Goal: Task Accomplishment & Management: Complete application form

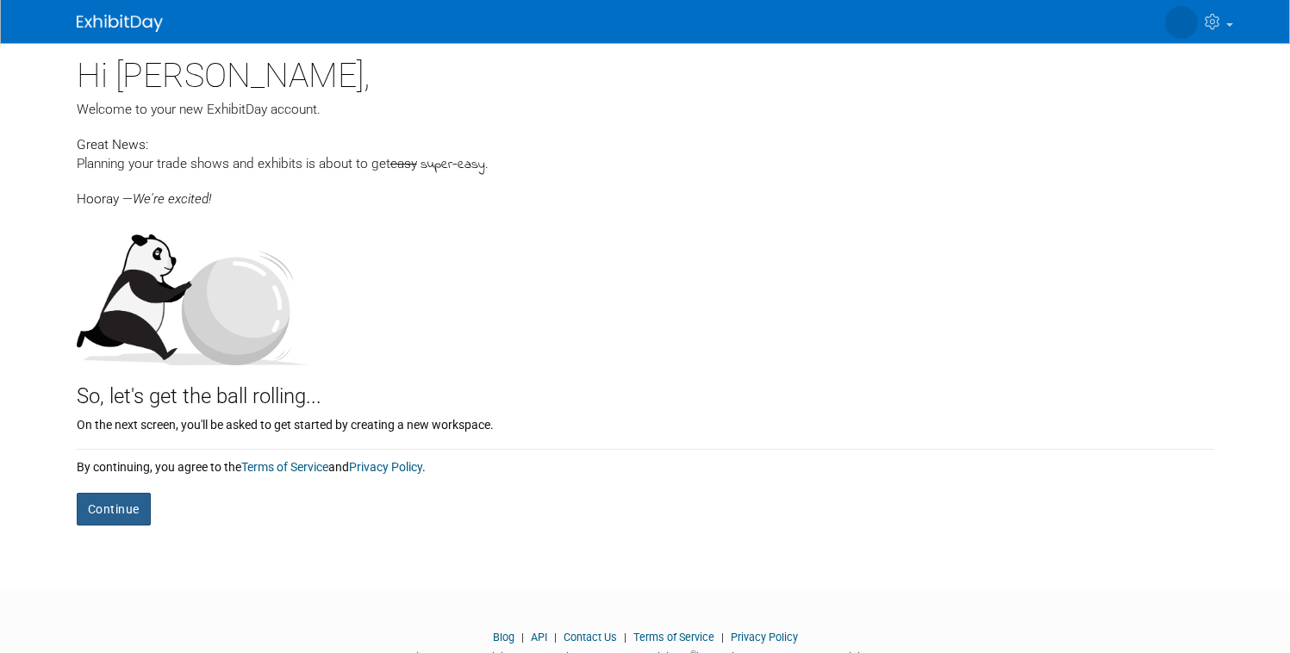
click at [103, 522] on button "Continue" at bounding box center [114, 509] width 74 height 33
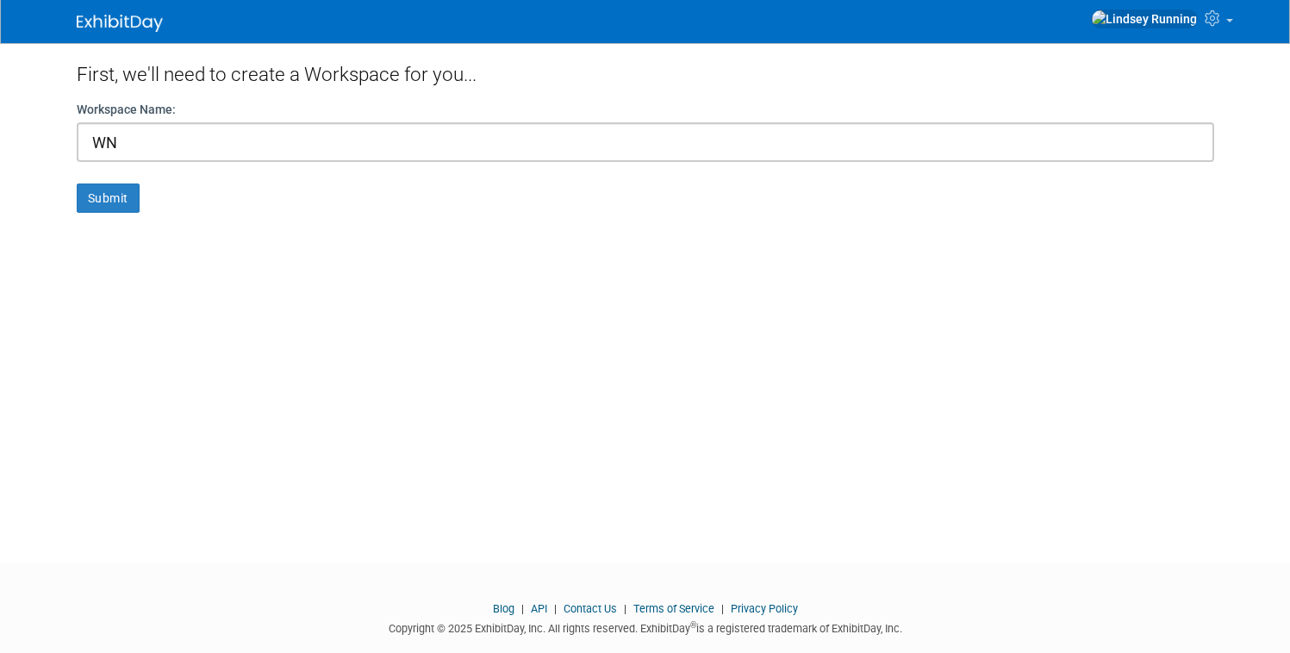
type input "W"
type input "[GEOGRAPHIC_DATA] [GEOGRAPHIC_DATA]"
click at [101, 190] on button "Submit" at bounding box center [108, 198] width 63 height 29
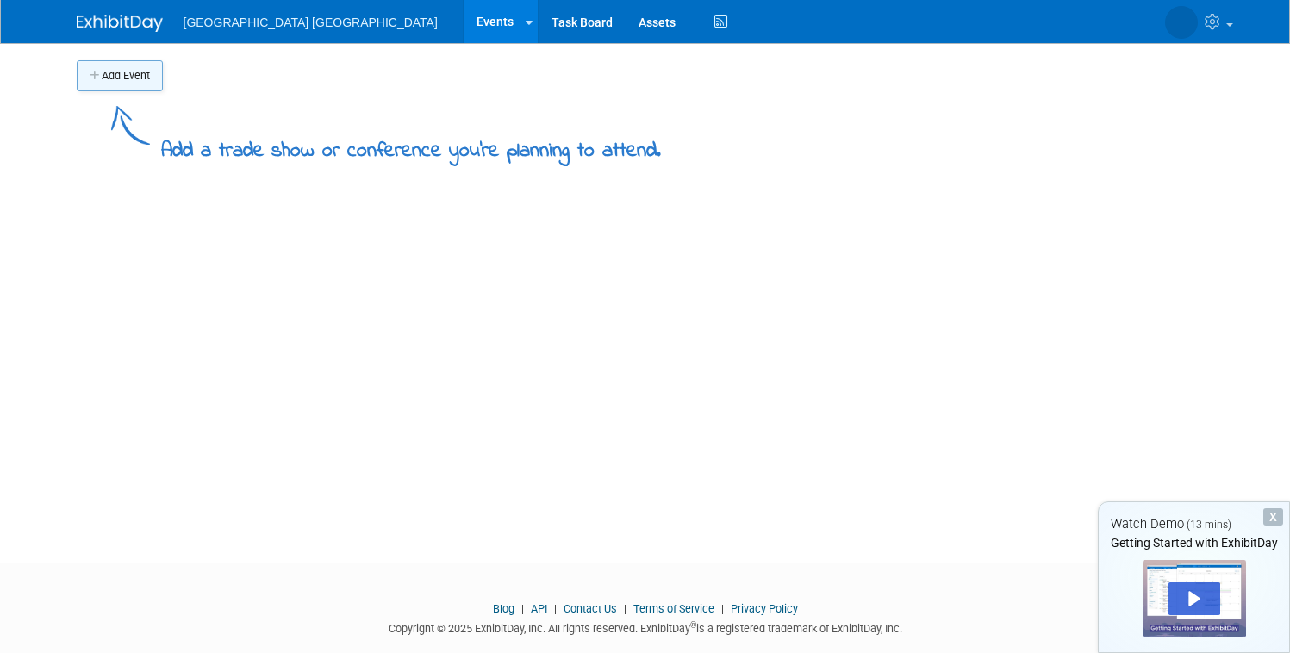
click at [119, 77] on button "Add Event" at bounding box center [120, 75] width 86 height 31
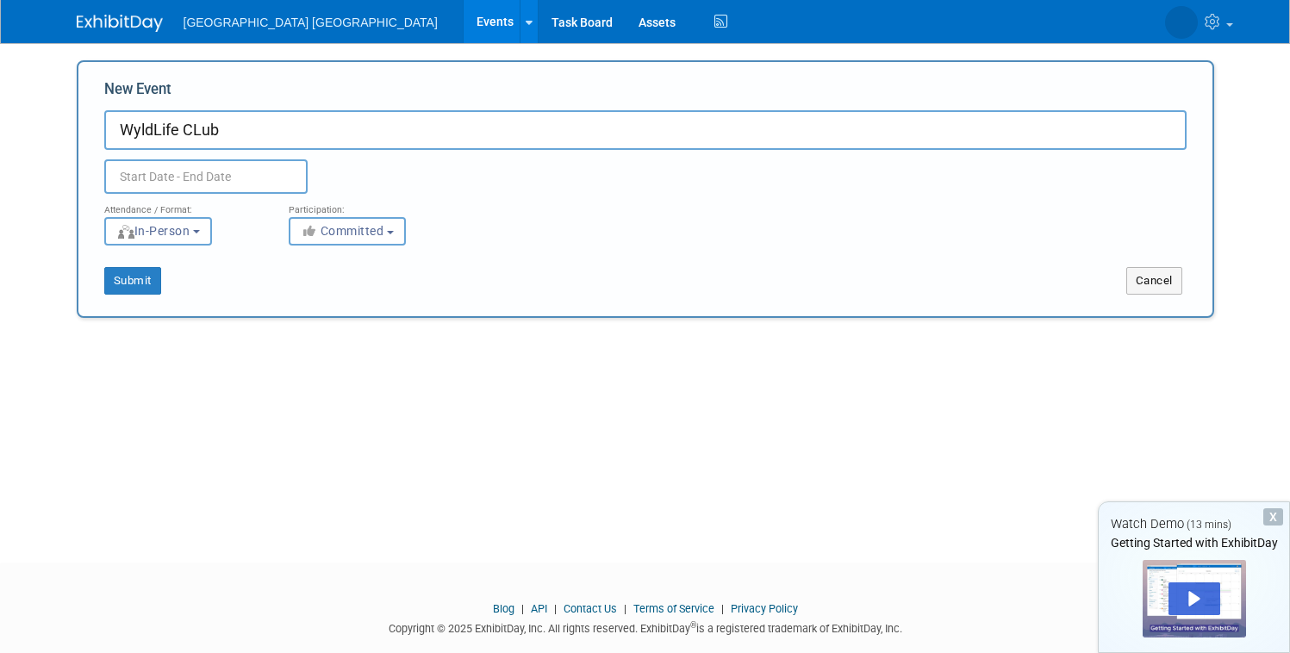
type input "WyldLife CLub"
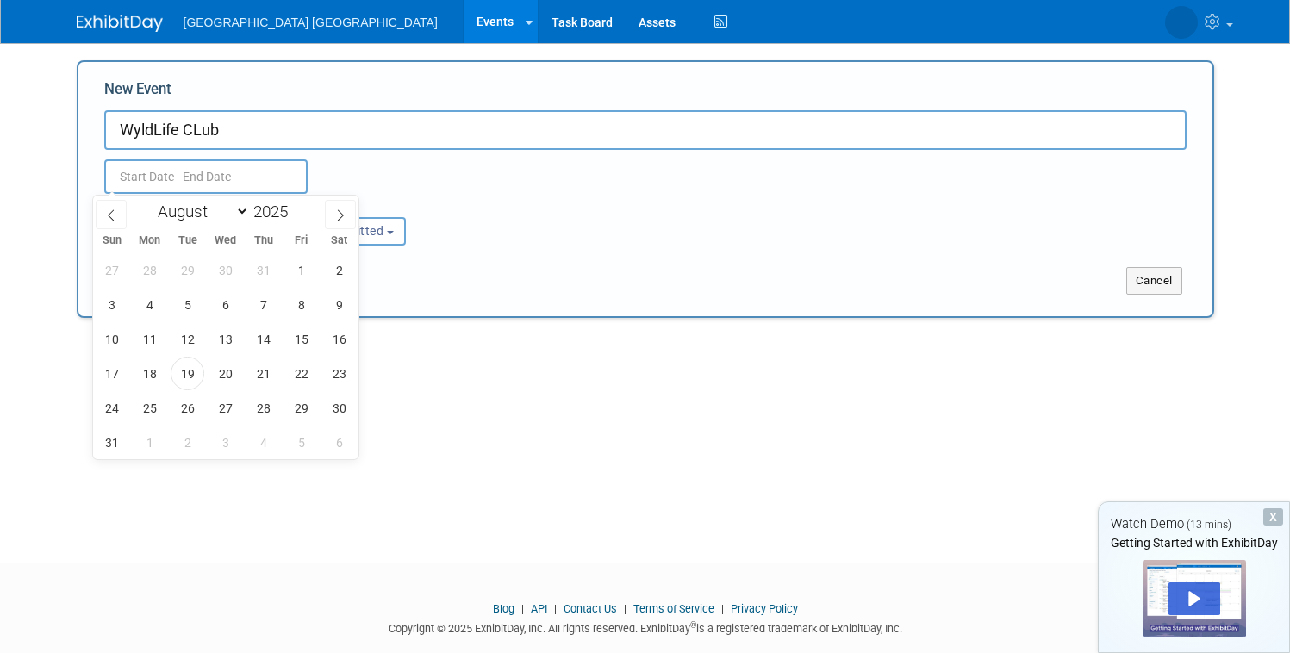
click at [125, 175] on input "text" at bounding box center [205, 176] width 203 height 34
click at [342, 207] on span at bounding box center [340, 214] width 31 height 29
select select "8"
click at [255, 305] on span "11" at bounding box center [263, 305] width 34 height 34
type input "Sep 11, 2025 to Sep 11, 2025"
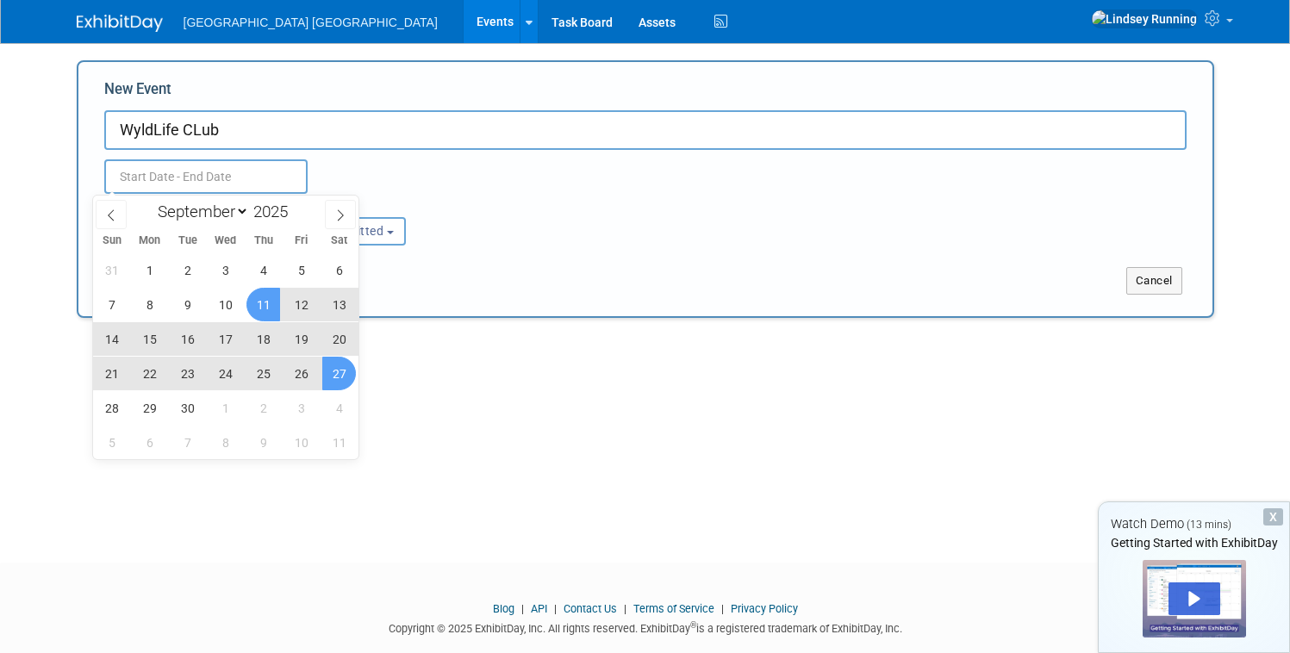
type input "[DATE] to [DATE]"
click at [567, 424] on div "Add Event Add a trade show or conference you're planning to attend. New Event W…" at bounding box center [645, 287] width 1163 height 489
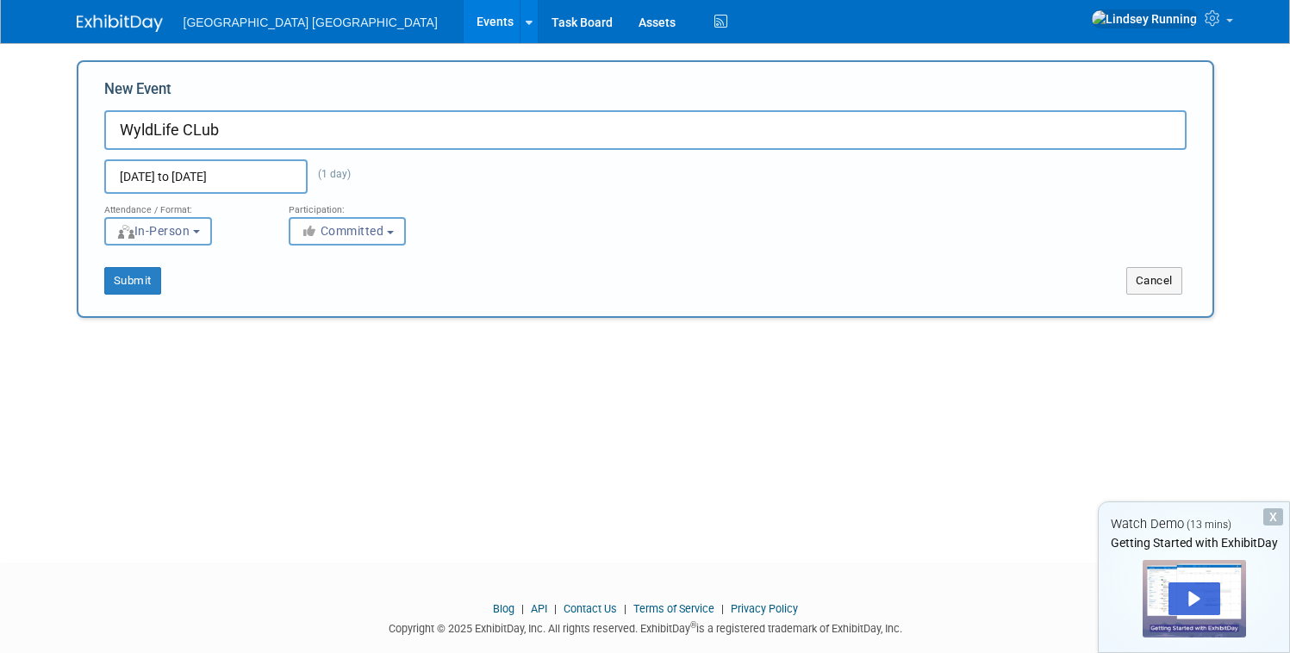
click at [185, 240] on button "In-Person" at bounding box center [158, 231] width 108 height 28
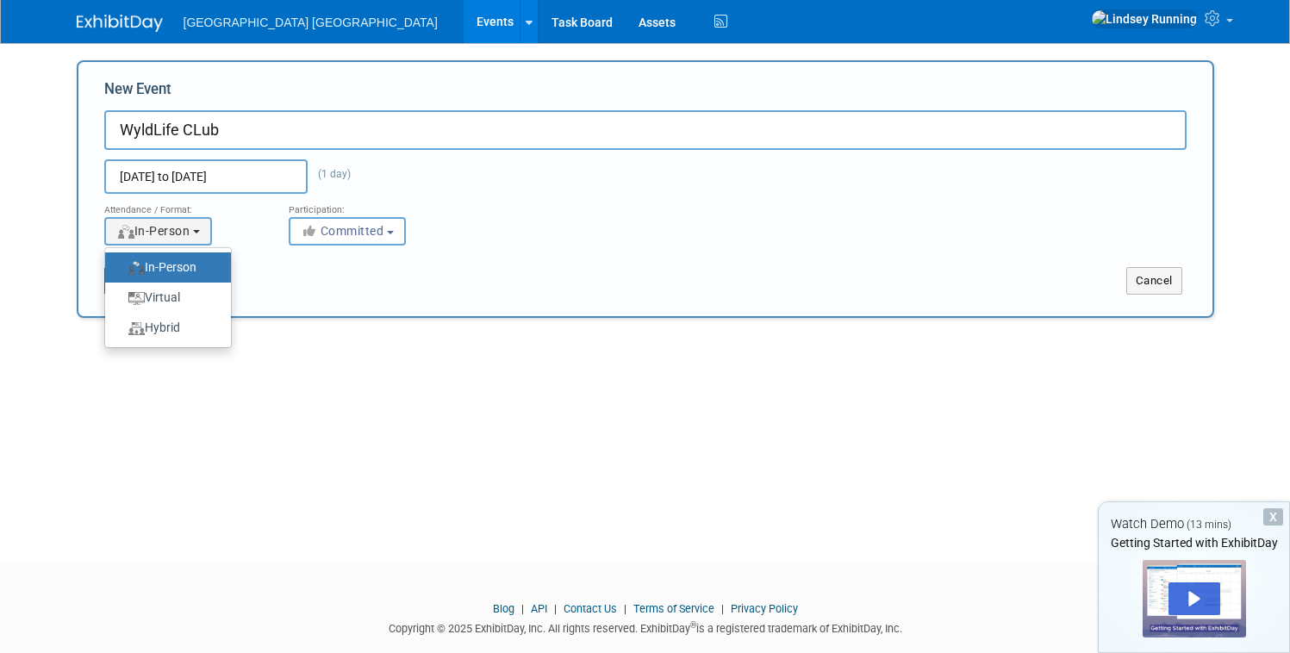
click at [186, 267] on label "In-Person" at bounding box center [164, 267] width 100 height 23
click at [121, 267] on input "In-Person" at bounding box center [114, 267] width 11 height 11
click at [346, 435] on div "Add Event Add a trade show or conference you're planning to attend. New Event W…" at bounding box center [645, 287] width 1163 height 489
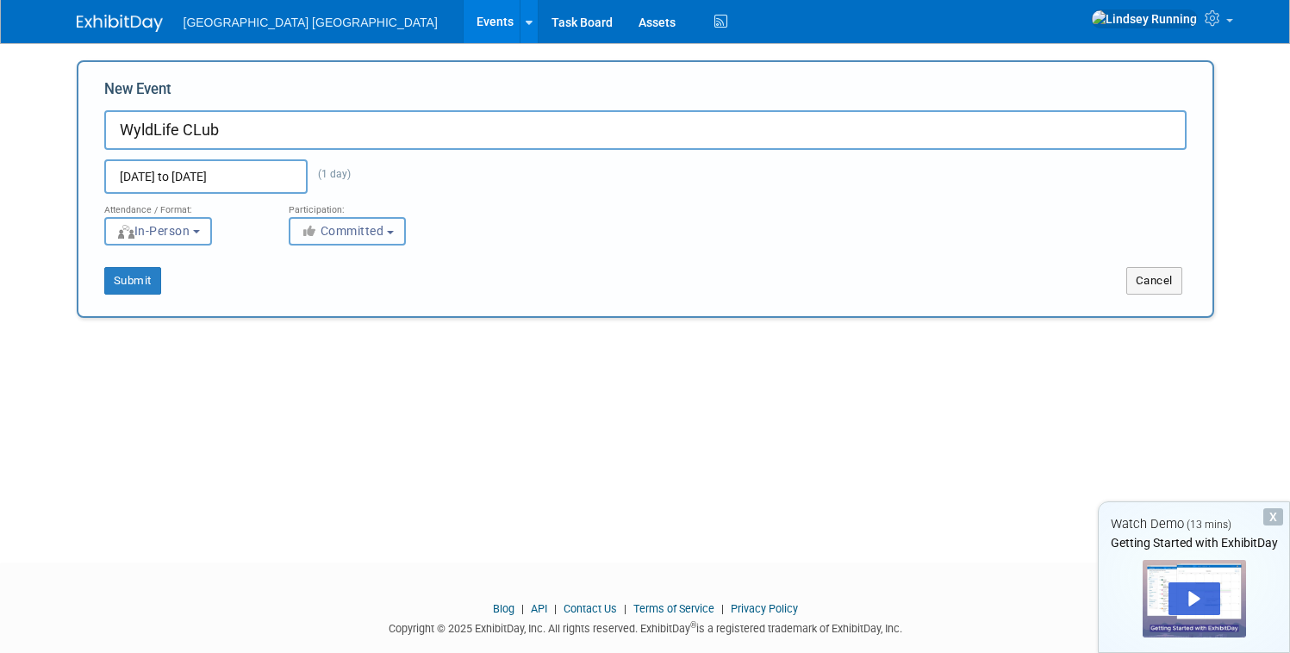
click at [377, 234] on span "Committed" at bounding box center [343, 231] width 84 height 14
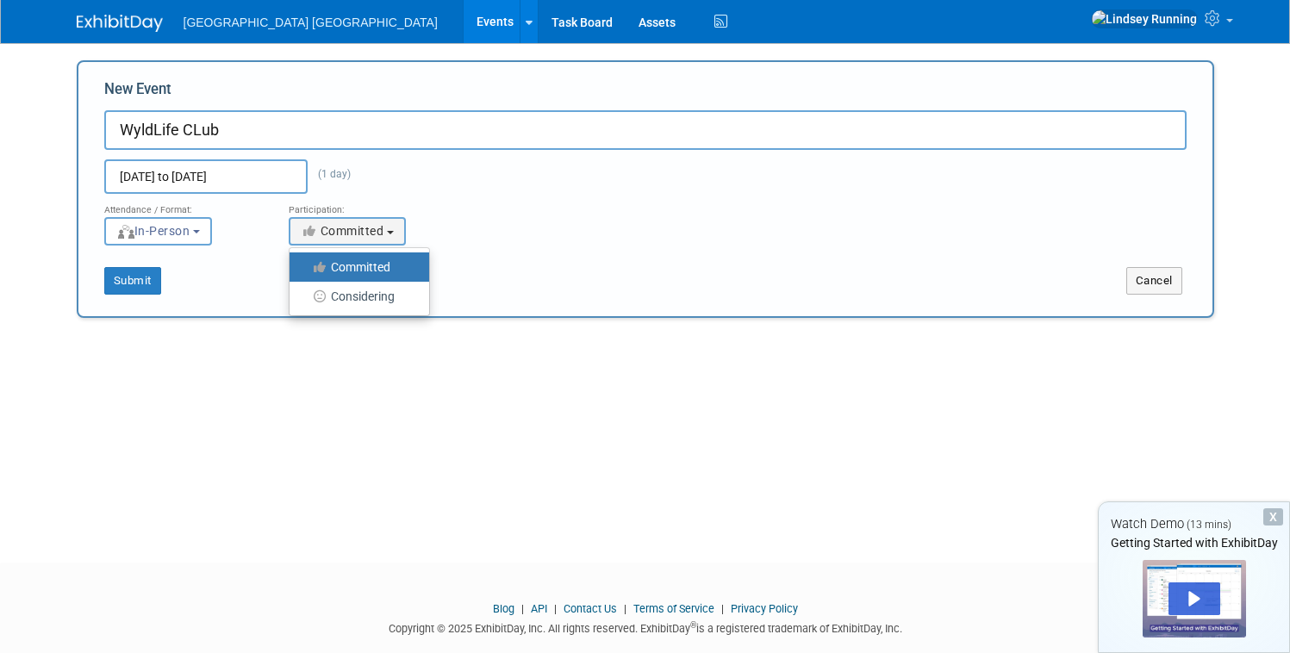
click at [246, 467] on div "Add Event Add a trade show or conference you're planning to attend. New Event W…" at bounding box center [645, 287] width 1163 height 489
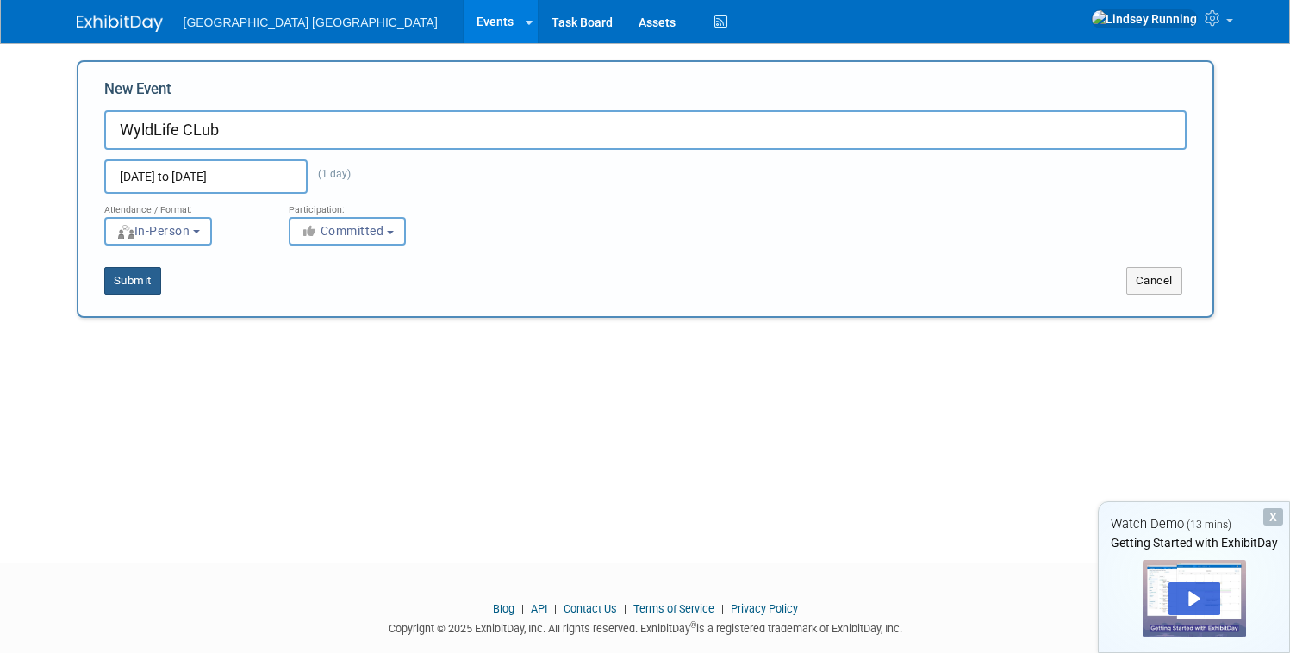
click at [117, 277] on button "Submit" at bounding box center [132, 281] width 57 height 28
type input "WyldLife CLub"
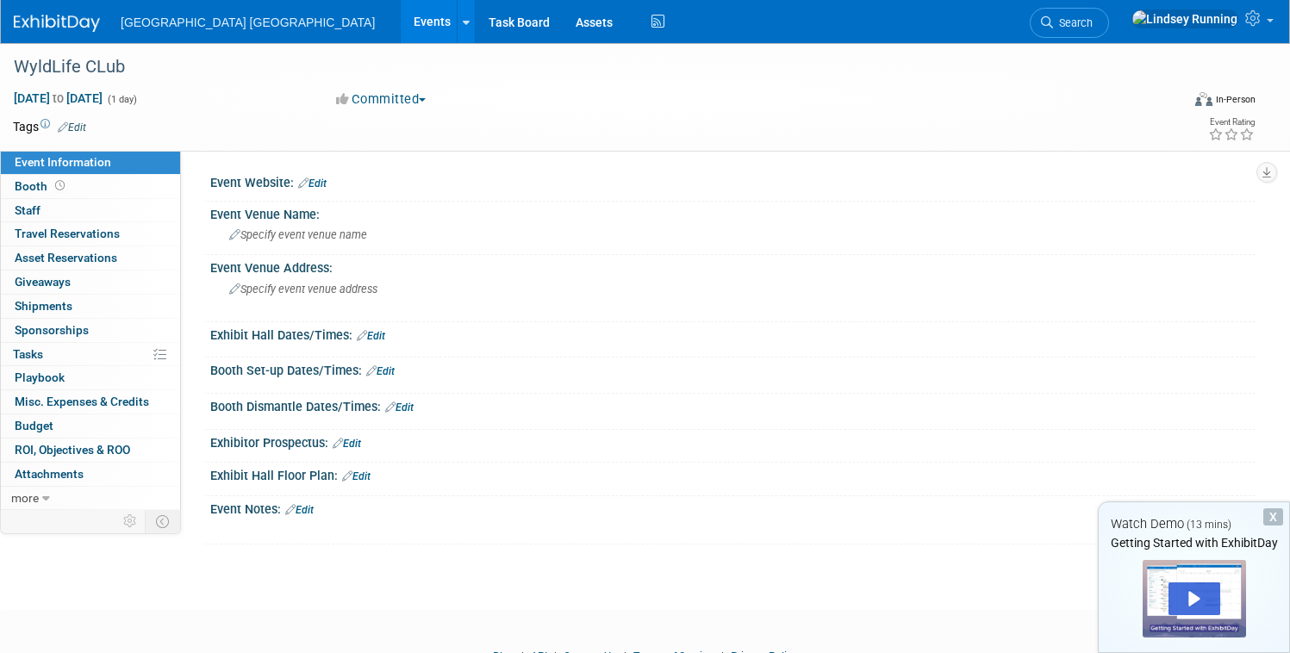
scroll to position [77, 0]
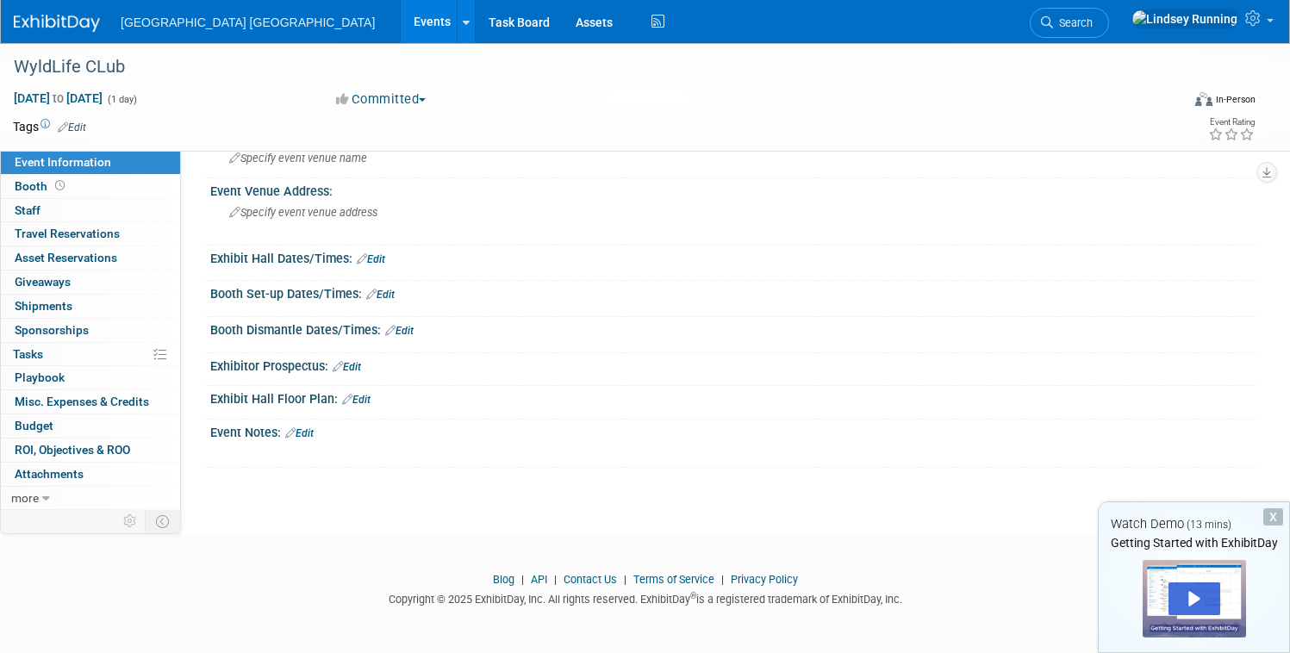
click at [1274, 518] on div "X" at bounding box center [1273, 516] width 20 height 17
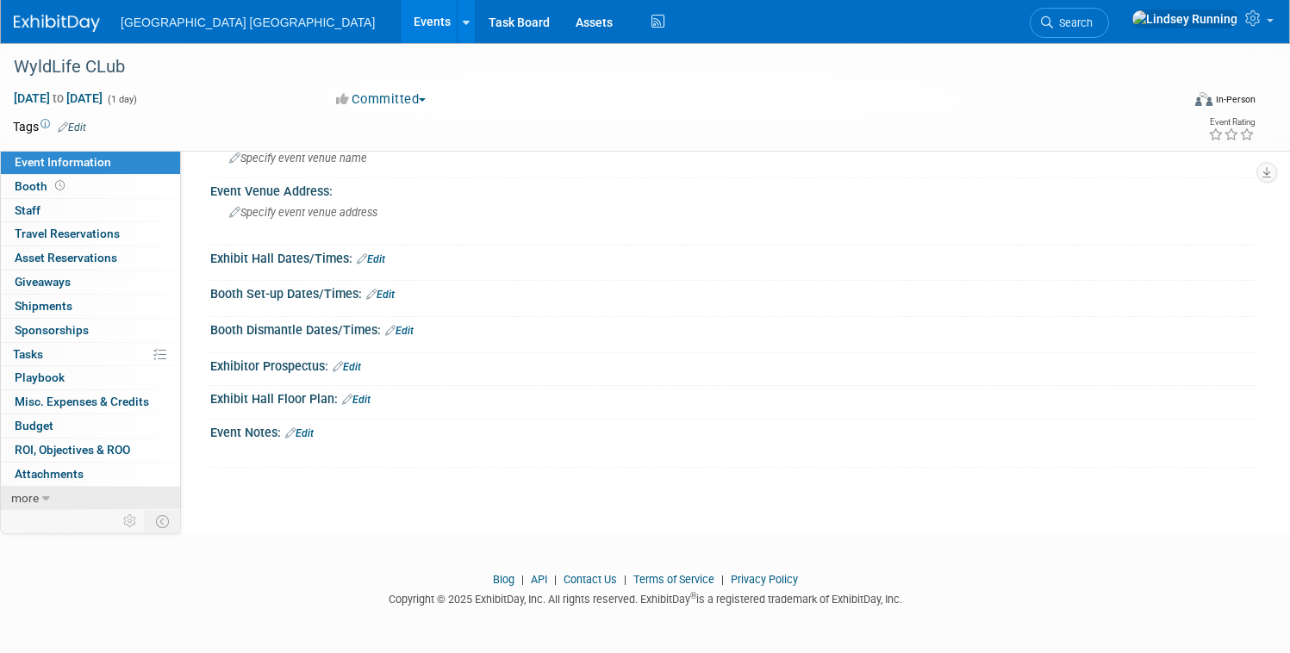
click at [50, 495] on icon at bounding box center [46, 499] width 8 height 12
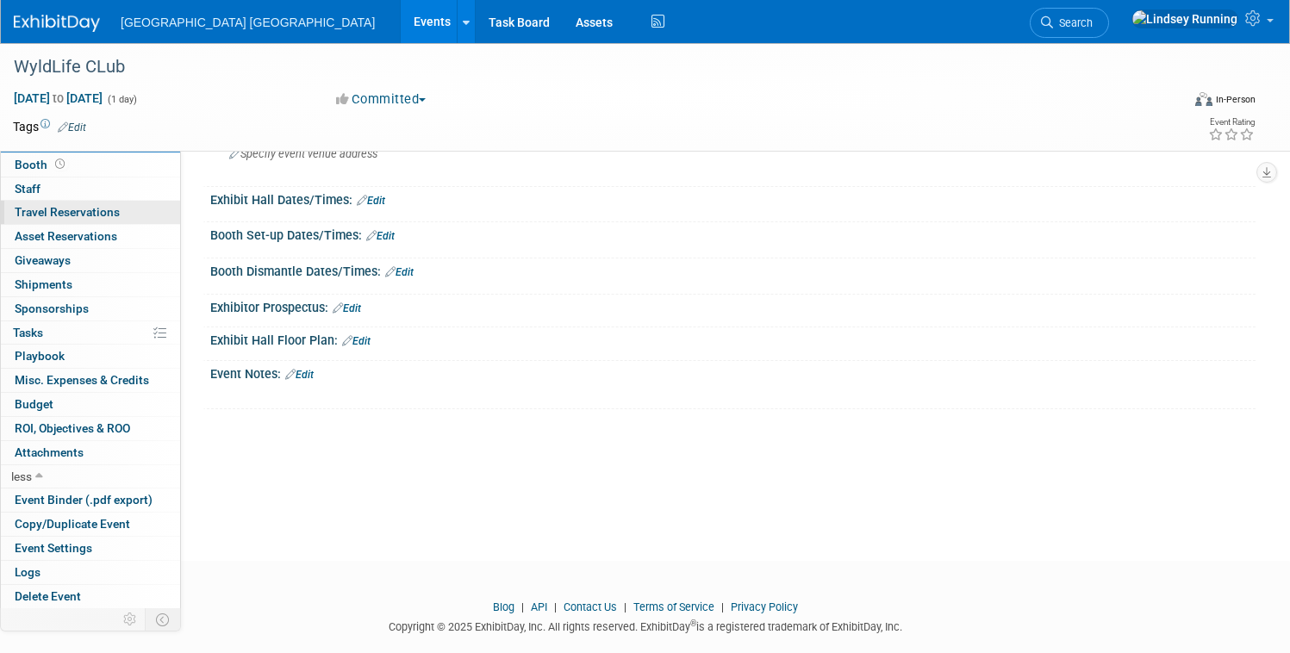
scroll to position [0, 0]
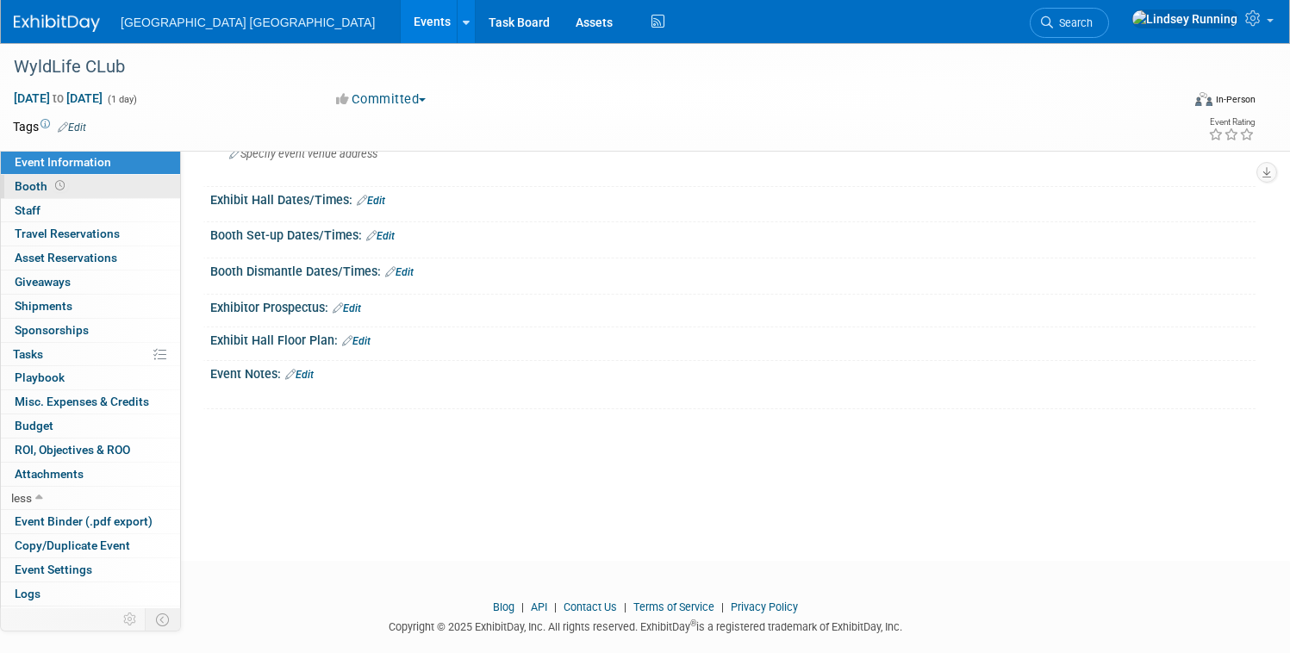
click at [154, 190] on link "Booth" at bounding box center [90, 186] width 179 height 23
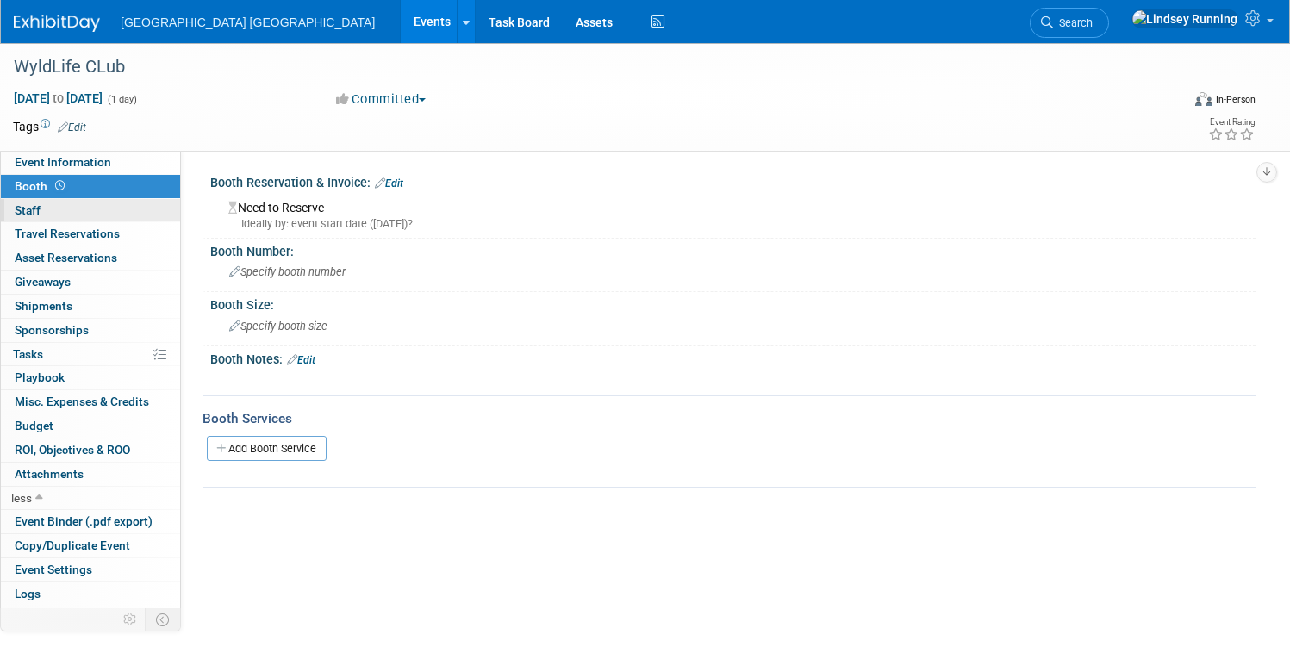
click at [157, 209] on link "0 Staff 0" at bounding box center [90, 210] width 179 height 23
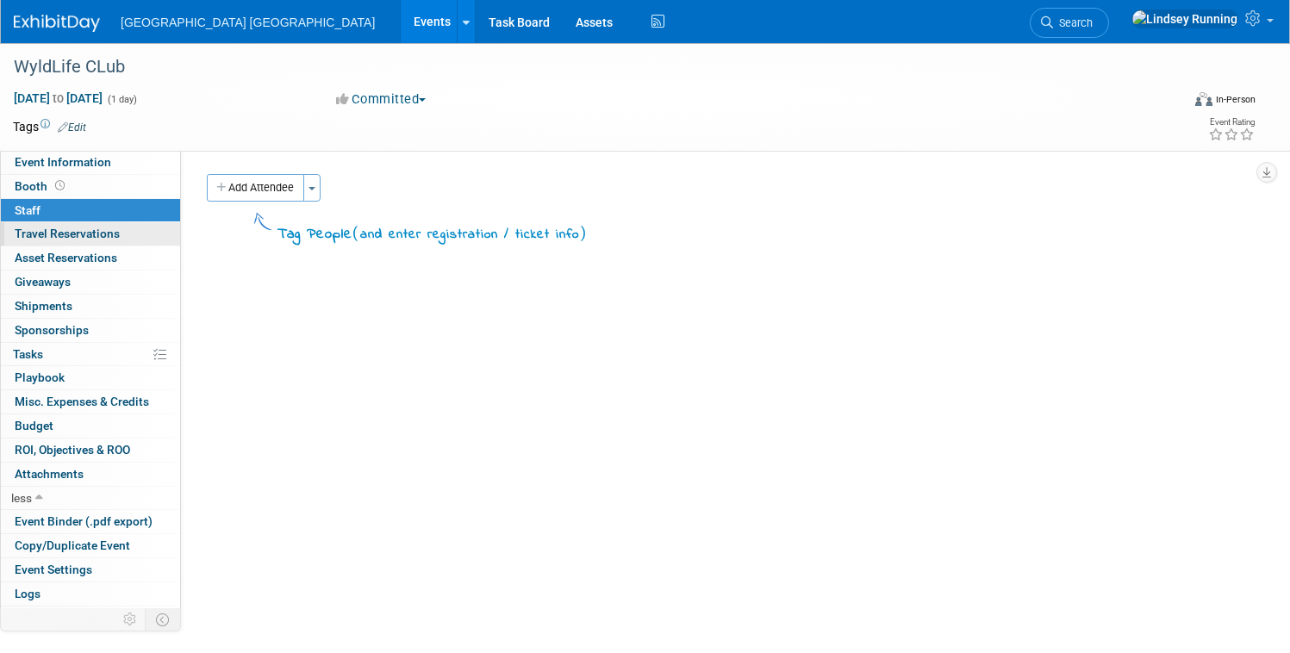
click at [120, 234] on span "Travel Reservations 0" at bounding box center [67, 234] width 105 height 14
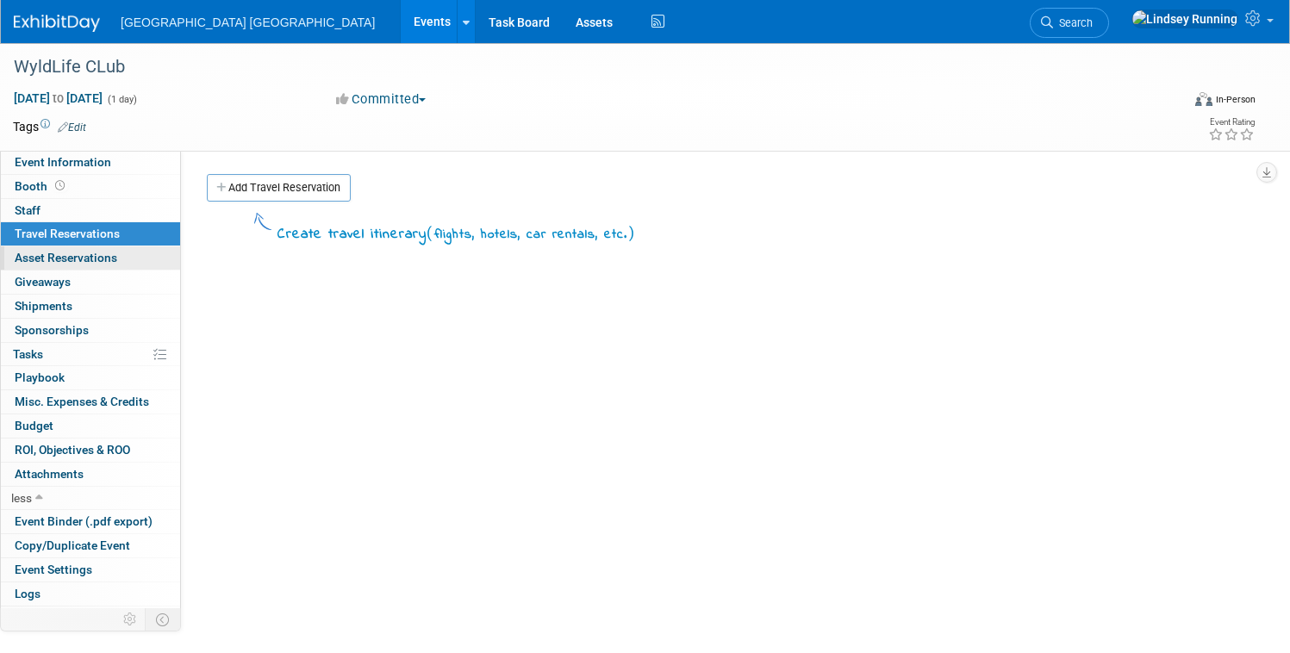
click at [117, 258] on span "Asset Reservations 0" at bounding box center [66, 258] width 103 height 14
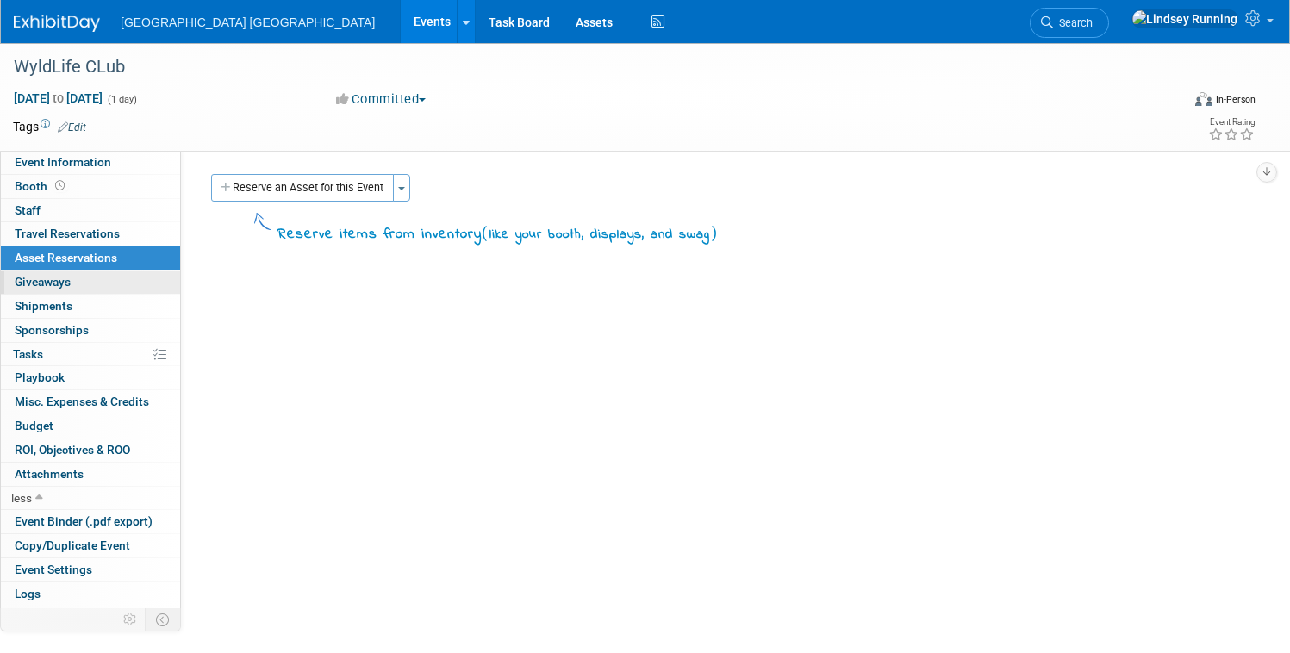
click at [163, 290] on link "0 Giveaways 0" at bounding box center [90, 282] width 179 height 23
